Goal: Task Accomplishment & Management: Complete application form

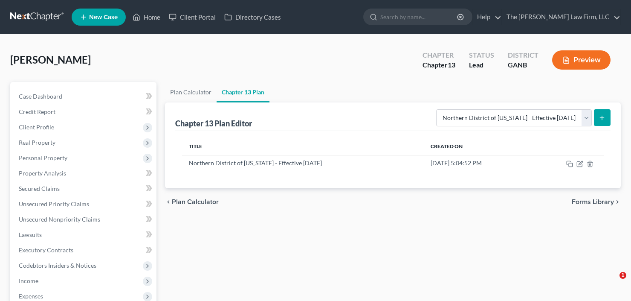
select select "2"
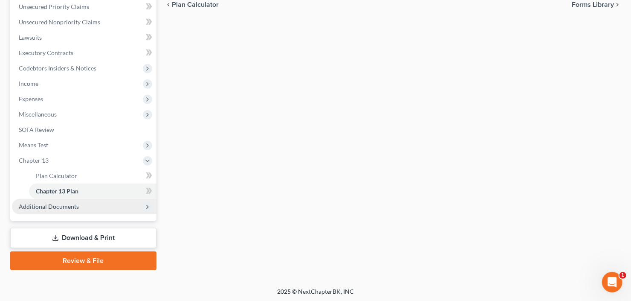
click at [45, 206] on span "Additional Documents" at bounding box center [49, 206] width 60 height 7
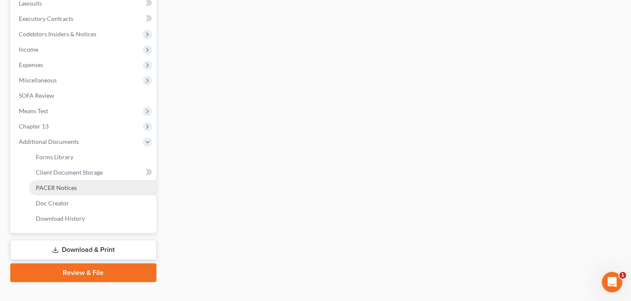
click at [56, 185] on span "PACER Notices" at bounding box center [56, 187] width 41 height 7
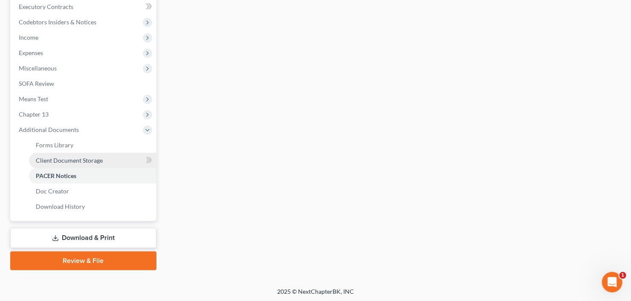
click at [84, 161] on span "Client Document Storage" at bounding box center [69, 159] width 67 height 7
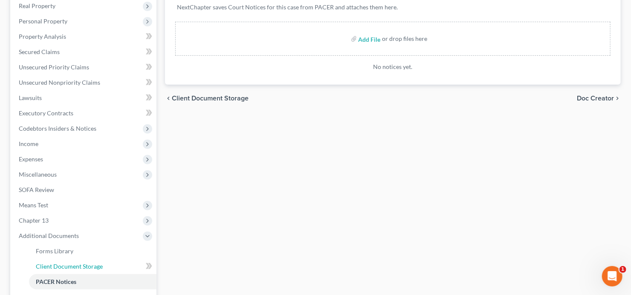
select select "5"
select select "35"
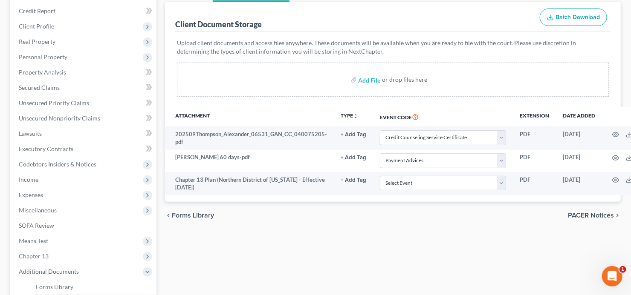
scroll to position [102, 0]
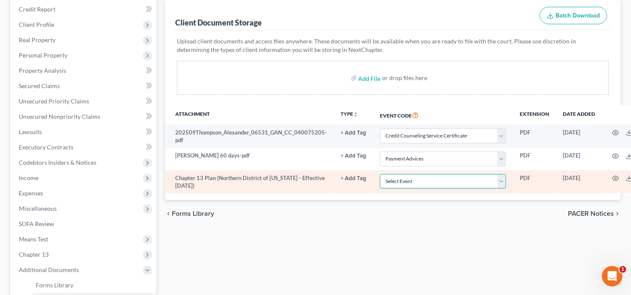
click at [440, 174] on select "Select Event 01 - Chapter 13 Plan - Initial Plan 02-Application to Pay Filing F…" at bounding box center [443, 181] width 126 height 15
select select "0"
click at [380, 174] on select "Select Event 01 - Chapter 13 Plan - Initial Plan 02-Application to Pay Filing F…" at bounding box center [443, 181] width 126 height 15
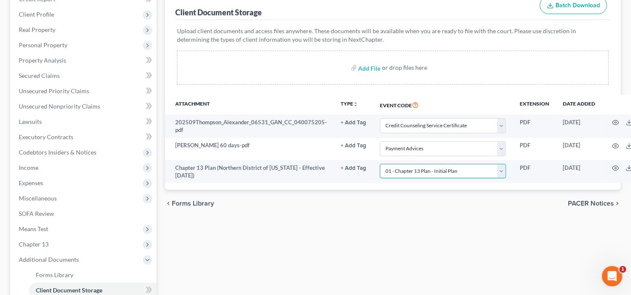
scroll to position [248, 0]
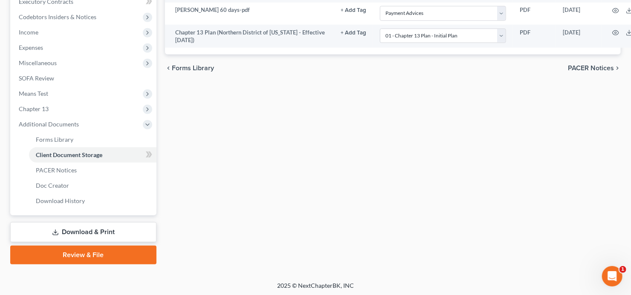
click at [74, 250] on link "Review & File" at bounding box center [83, 255] width 146 height 19
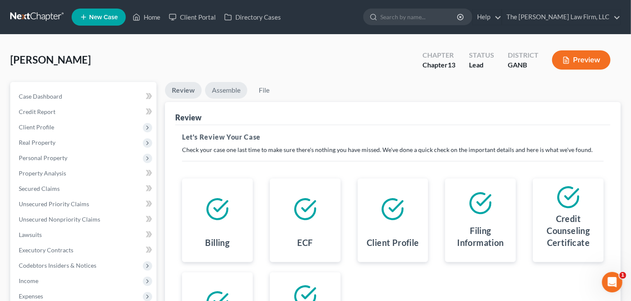
click at [225, 91] on link "Assemble" at bounding box center [226, 90] width 42 height 17
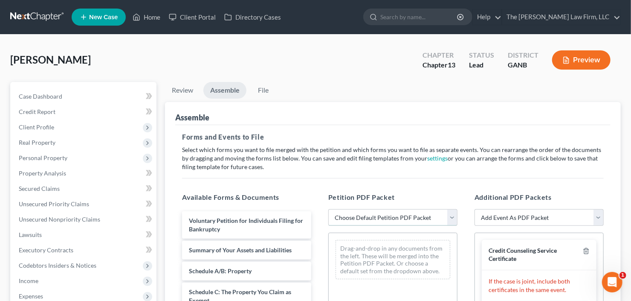
click at [410, 216] on select "Choose Default Petition PDF Packet Complete Bankruptcy Petition (all forms and …" at bounding box center [392, 217] width 129 height 17
select select "0"
click at [328, 209] on select "Choose Default Petition PDF Packet Complete Bankruptcy Petition (all forms and …" at bounding box center [392, 217] width 129 height 17
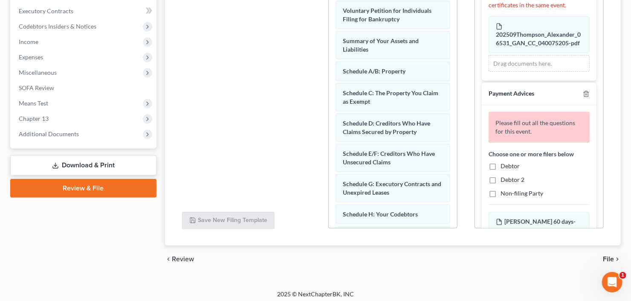
scroll to position [102, 0]
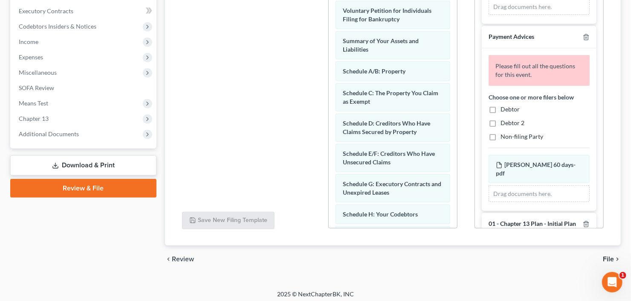
click at [492, 108] on div "Choose one or more filers below Debtor Debtor 2 Non-filing Party" at bounding box center [539, 117] width 101 height 48
click at [501, 113] on label "Debtor" at bounding box center [510, 109] width 19 height 9
click at [504, 110] on input "Debtor" at bounding box center [507, 108] width 6 height 6
checkbox input "true"
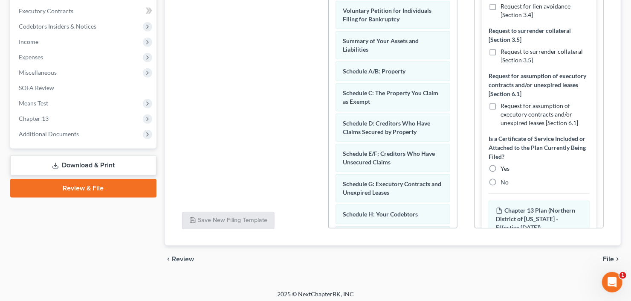
click at [501, 186] on label "No" at bounding box center [505, 182] width 8 height 9
click at [504, 183] on input "No" at bounding box center [507, 181] width 6 height 6
radio input "true"
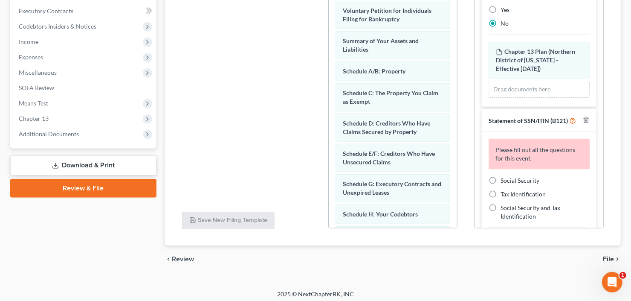
scroll to position [576, 0]
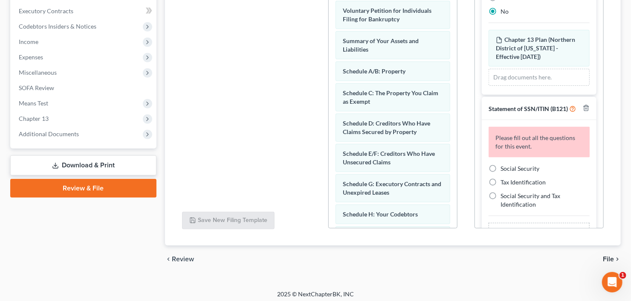
click at [501, 173] on label "Social Security" at bounding box center [520, 168] width 39 height 9
click at [504, 170] on input "Social Security" at bounding box center [507, 167] width 6 height 6
radio input "true"
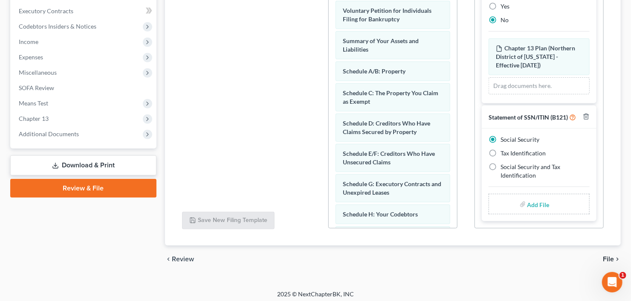
scroll to position [598, 0]
click at [527, 206] on input "file" at bounding box center [537, 203] width 20 height 15
type input "C:\fakepath\Thompson.pdf"
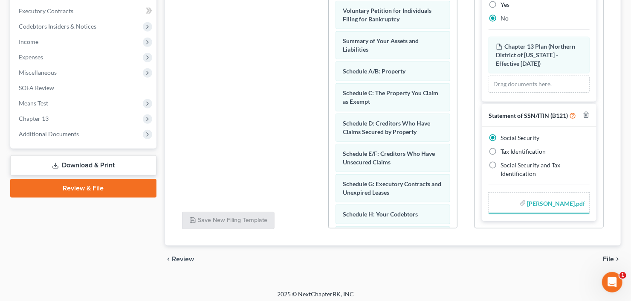
scroll to position [586, 0]
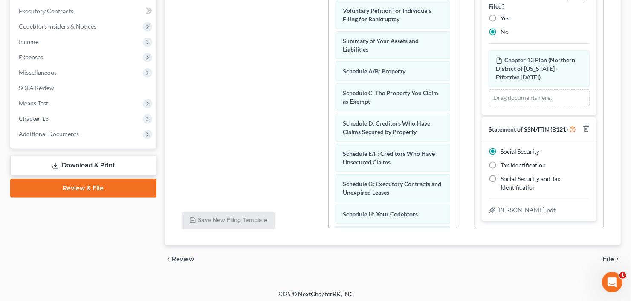
click at [607, 258] on span "File" at bounding box center [608, 258] width 11 height 7
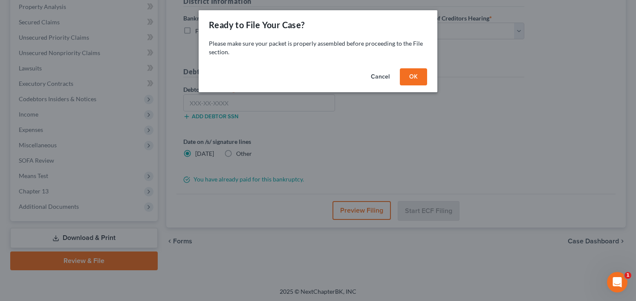
click at [410, 70] on button "OK" at bounding box center [413, 76] width 27 height 17
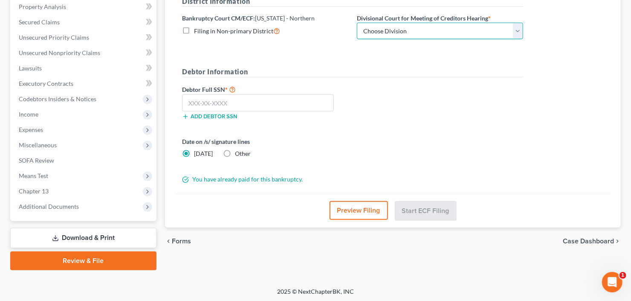
click at [424, 27] on select "Choose Division Atlanta Gainesville Newnan Rome" at bounding box center [440, 31] width 166 height 17
select select "0"
click at [357, 23] on select "Choose Division Atlanta Gainesville Newnan Rome" at bounding box center [440, 31] width 166 height 17
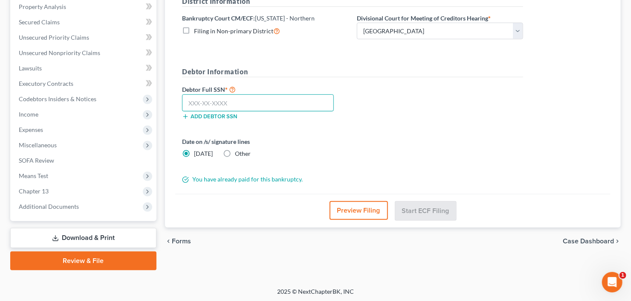
drag, startPoint x: 212, startPoint y: 101, endPoint x: 209, endPoint y: 97, distance: 5.5
click at [212, 101] on input "text" at bounding box center [258, 102] width 152 height 17
type input "416-37-4187"
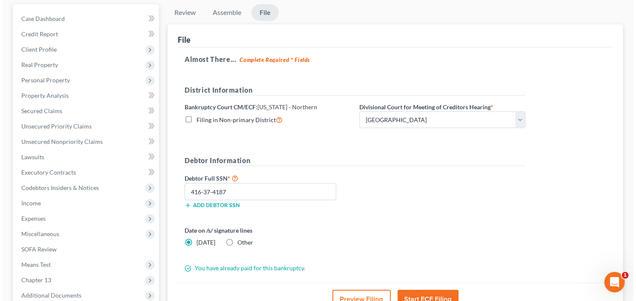
scroll to position [136, 0]
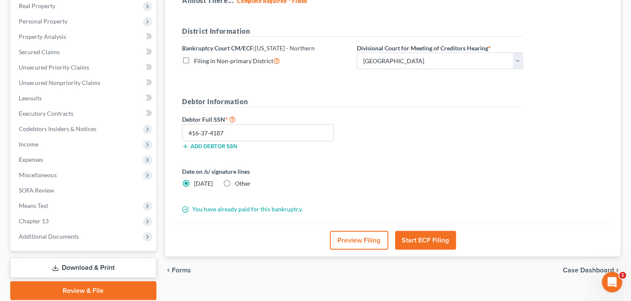
click at [424, 239] on button "Start ECF Filing" at bounding box center [425, 240] width 61 height 19
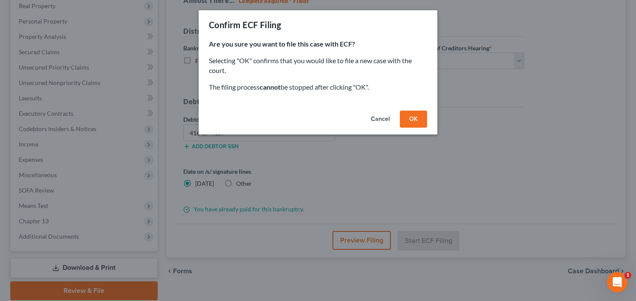
click at [409, 114] on button "OK" at bounding box center [413, 118] width 27 height 17
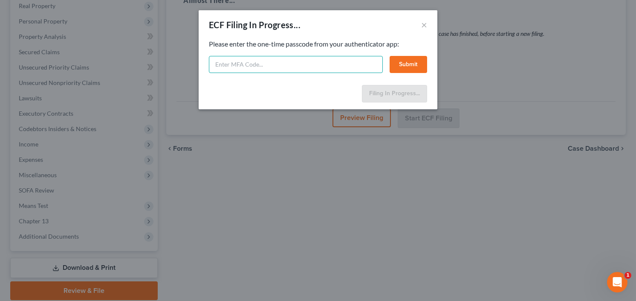
click at [233, 62] on input "text" at bounding box center [296, 64] width 174 height 17
type input "979067"
click at [403, 63] on button "Submit" at bounding box center [409, 64] width 38 height 17
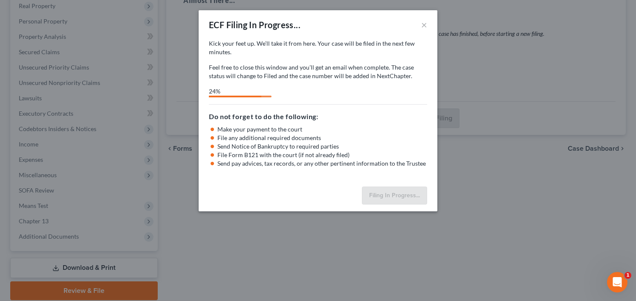
select select "0"
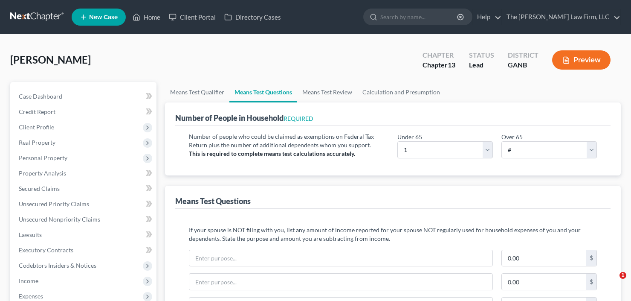
select select "1"
select select "0"
select select "60"
select select "0"
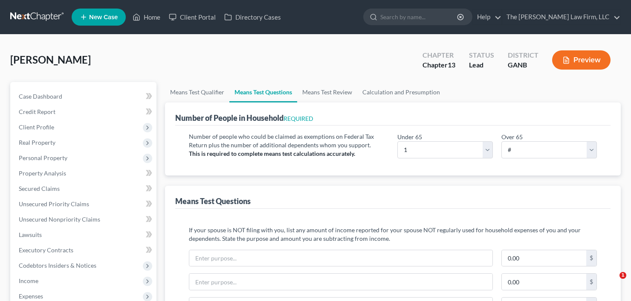
select select "60"
select select "1"
select select "60"
select select "0"
select select "60"
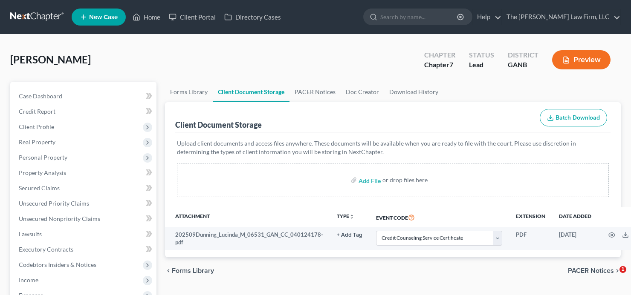
select select "5"
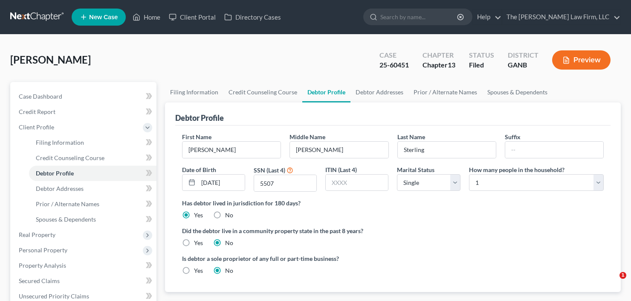
select select "0"
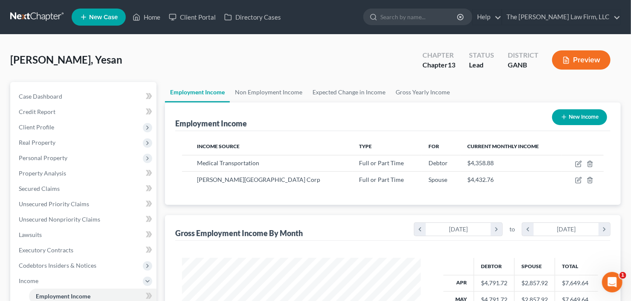
scroll to position [152, 256]
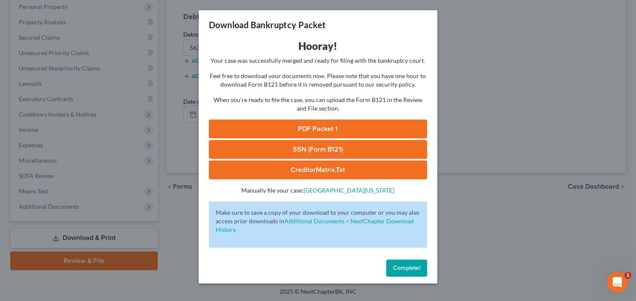
click at [414, 264] on span "Complete!" at bounding box center [406, 267] width 27 height 7
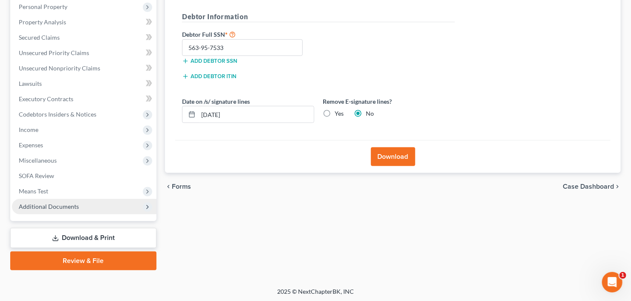
click at [26, 211] on span "Additional Documents" at bounding box center [84, 206] width 145 height 15
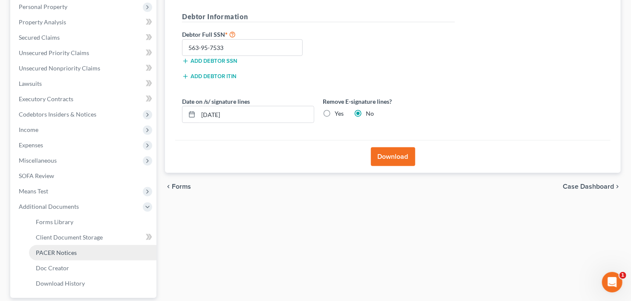
click at [50, 246] on link "PACER Notices" at bounding box center [92, 252] width 127 height 15
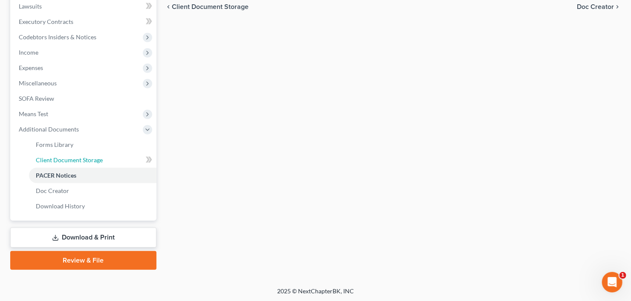
click at [75, 159] on span "Client Document Storage" at bounding box center [69, 159] width 67 height 7
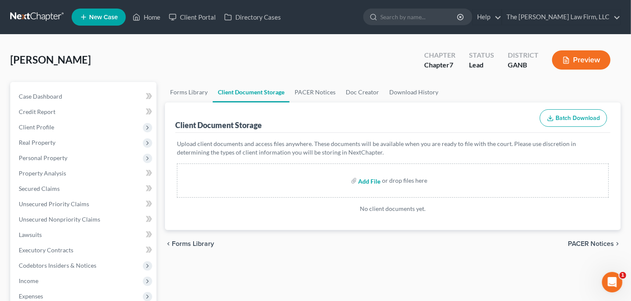
click at [370, 178] on input "file" at bounding box center [369, 180] width 20 height 15
type input "C:\fakepath\Connie paystubsex.pdf"
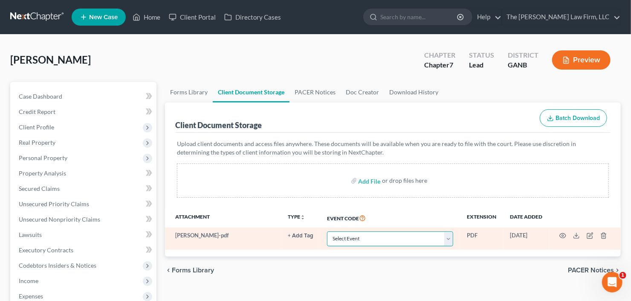
click at [412, 233] on select "Select Event 01 - Chapter 13 Plan - Initial Plan 02-Application to Pay Filing F…" at bounding box center [390, 238] width 126 height 15
select select "35"
click at [327, 231] on select "Select Event 01 - Chapter 13 Plan - Initial Plan 02-Application to Pay Filing F…" at bounding box center [390, 238] width 126 height 15
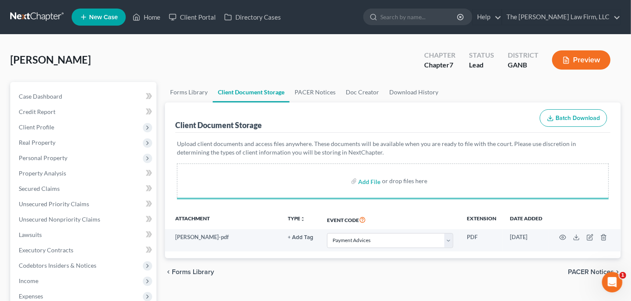
select select "35"
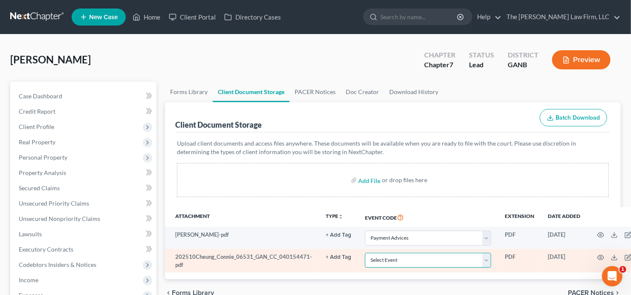
click at [404, 261] on select "Select Event 01 - Chapter 13 Plan - Initial Plan 02-Application to Pay Filing F…" at bounding box center [428, 260] width 126 height 15
select select "5"
click at [403, 261] on select "Select Event 01 - Chapter 13 Plan - Initial Plan 02-Application to Pay Filing F…" at bounding box center [428, 260] width 126 height 15
click at [597, 257] on icon "button" at bounding box center [600, 258] width 7 height 7
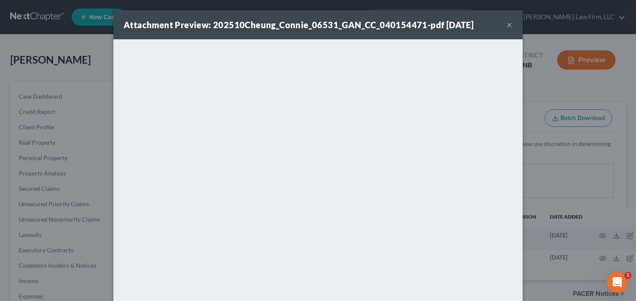
click at [507, 23] on button "×" at bounding box center [510, 25] width 6 height 10
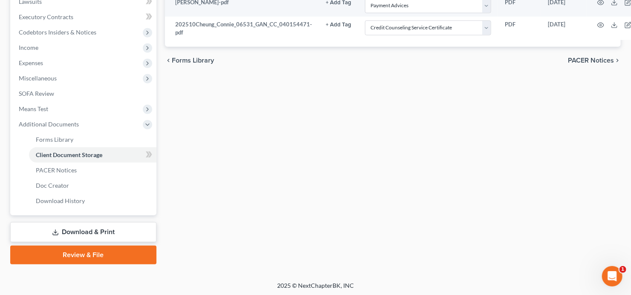
click at [58, 257] on link "Review & File" at bounding box center [83, 255] width 146 height 19
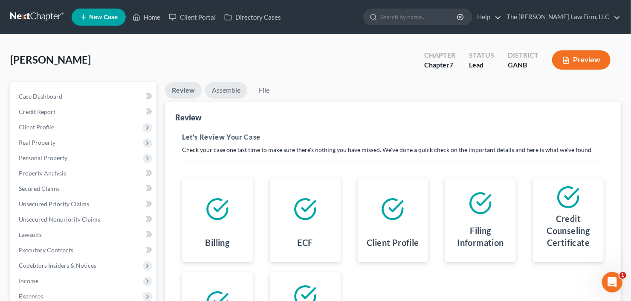
click at [232, 91] on link "Assemble" at bounding box center [226, 90] width 42 height 17
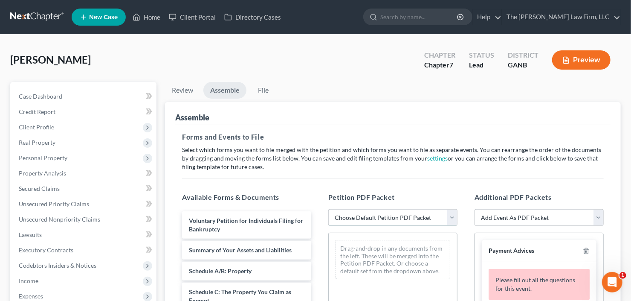
click at [386, 224] on select "Choose Default Petition PDF Packet Complete Bankruptcy Petition (all forms and …" at bounding box center [392, 217] width 129 height 17
select select "0"
click at [328, 209] on select "Choose Default Petition PDF Packet Complete Bankruptcy Petition (all forms and …" at bounding box center [392, 217] width 129 height 17
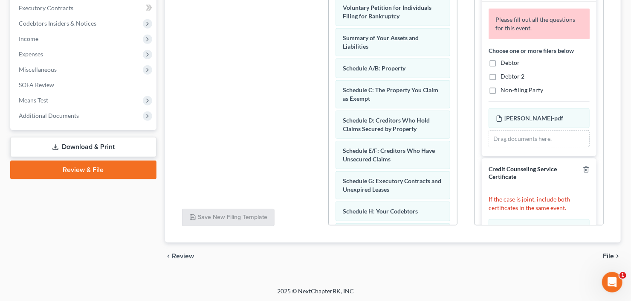
scroll to position [34, 0]
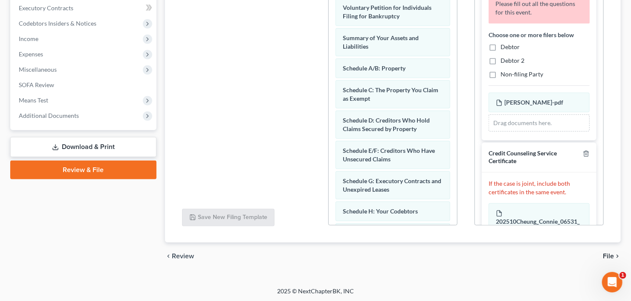
click at [501, 46] on label "Debtor" at bounding box center [510, 47] width 19 height 9
click at [504, 46] on input "Debtor" at bounding box center [507, 46] width 6 height 6
checkbox input "true"
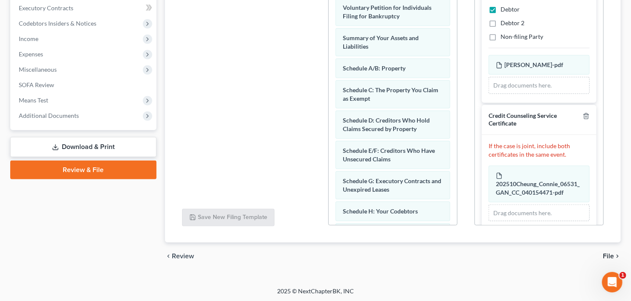
scroll to position [0, 0]
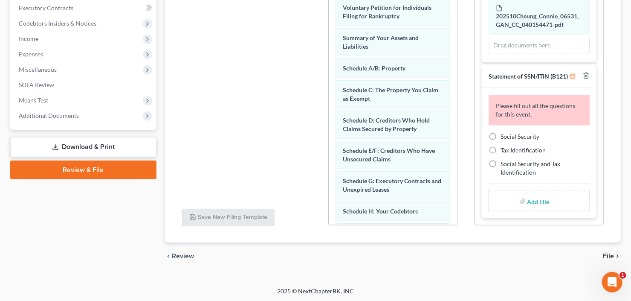
click at [501, 135] on label "Social Security" at bounding box center [520, 136] width 39 height 9
click at [504, 135] on input "Social Security" at bounding box center [507, 135] width 6 height 6
radio input "true"
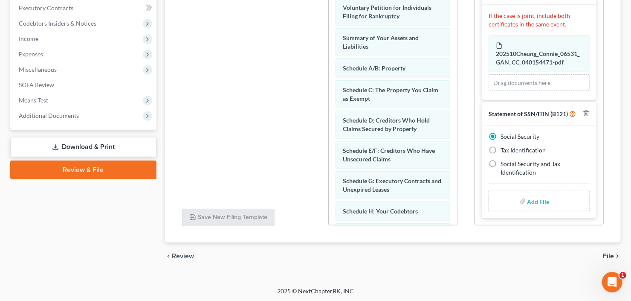
scroll to position [170, 0]
click at [536, 198] on input "file" at bounding box center [537, 200] width 20 height 15
type input "C:\fakepath\Connie C b21ex.pdf"
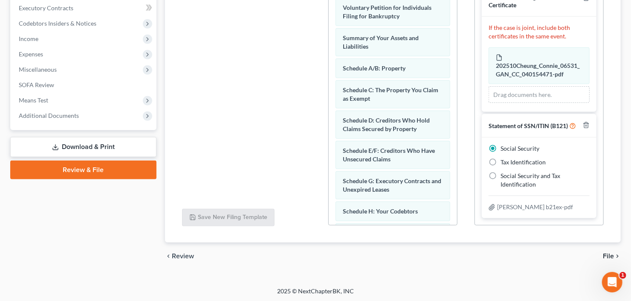
scroll to position [158, 0]
click at [610, 254] on span "File" at bounding box center [608, 255] width 11 height 7
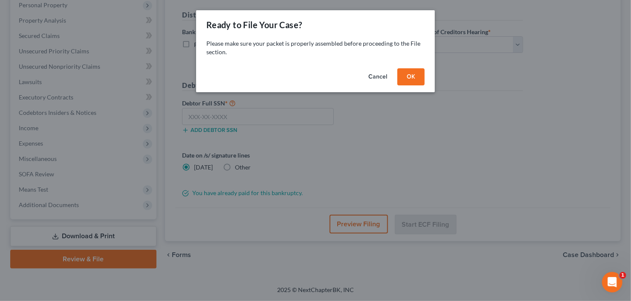
scroll to position [151, 0]
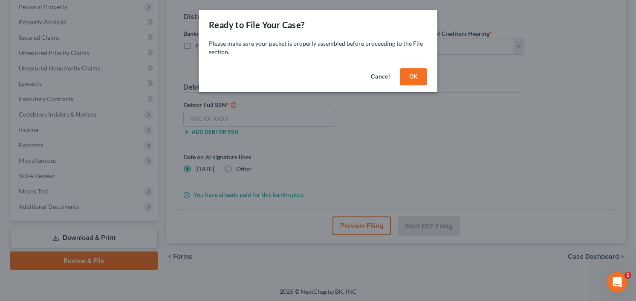
click at [426, 77] on button "OK" at bounding box center [413, 76] width 27 height 17
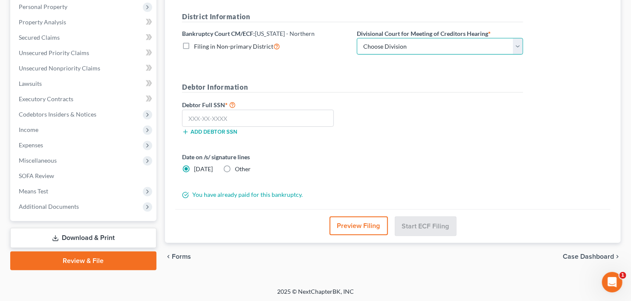
click at [420, 44] on select "Choose Division Atlanta Gainesville Newnan Rome" at bounding box center [440, 46] width 166 height 17
select select "0"
click at [357, 38] on select "Choose Division Atlanta Gainesville Newnan Rome" at bounding box center [440, 46] width 166 height 17
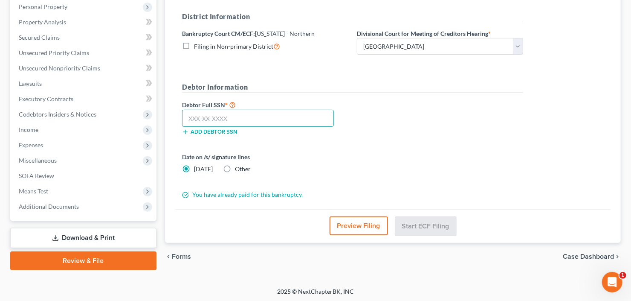
click at [239, 116] on input "text" at bounding box center [258, 118] width 152 height 17
type input "563-95-7533"
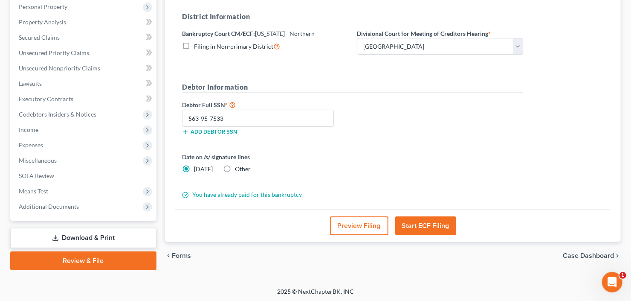
click at [417, 227] on button "Start ECF Filing" at bounding box center [425, 225] width 61 height 19
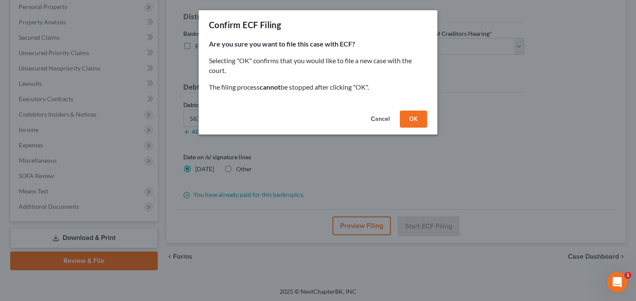
click at [414, 112] on button "OK" at bounding box center [413, 118] width 27 height 17
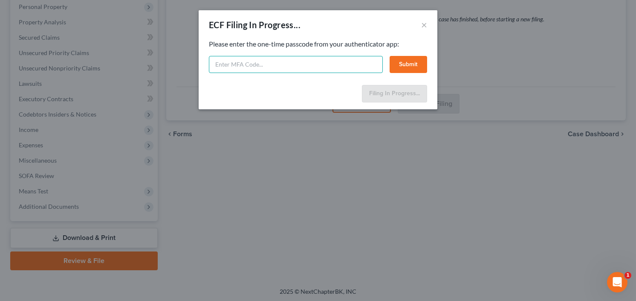
click at [282, 63] on input "text" at bounding box center [296, 64] width 174 height 17
type input "668632"
click at [413, 61] on button "Submit" at bounding box center [409, 64] width 38 height 17
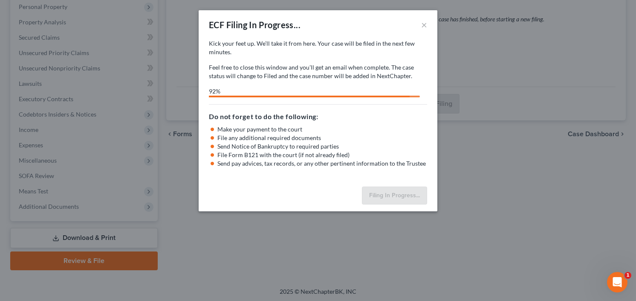
select select "0"
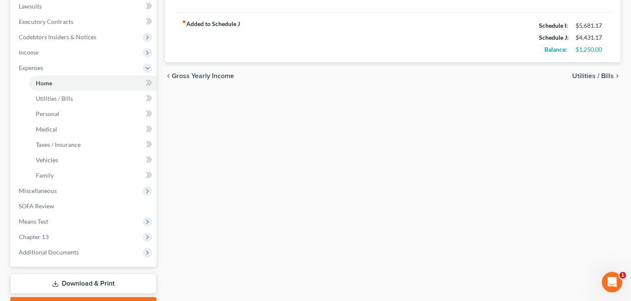
scroll to position [160, 0]
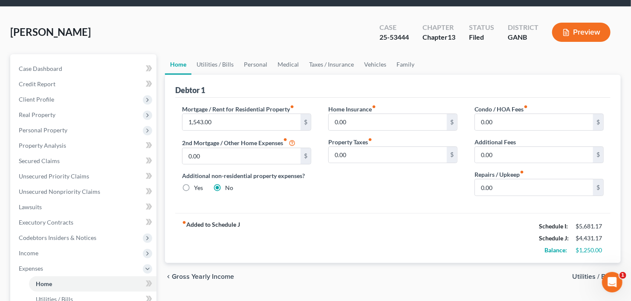
scroll to position [23, 0]
